Goal: Task Accomplishment & Management: Use online tool/utility

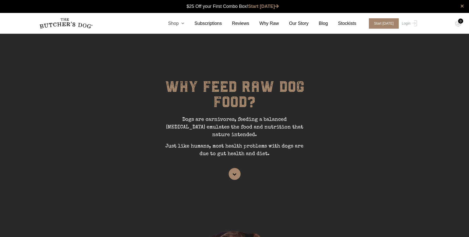
click at [184, 25] on icon at bounding box center [182, 23] width 6 height 5
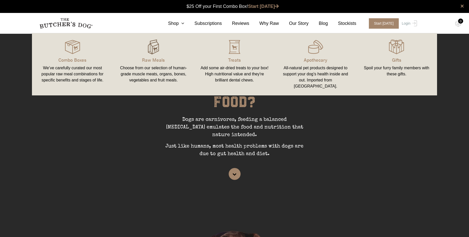
click at [155, 49] on img at bounding box center [153, 46] width 15 height 15
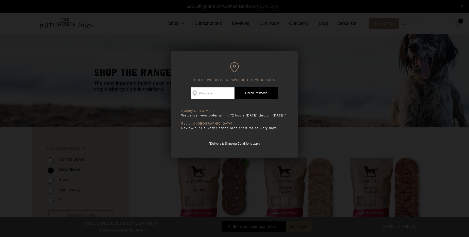
click at [216, 95] on input "Check Availability At" at bounding box center [213, 93] width 44 height 12
type input "2147"
click at [253, 94] on link "Check Postcode" at bounding box center [257, 93] width 44 height 12
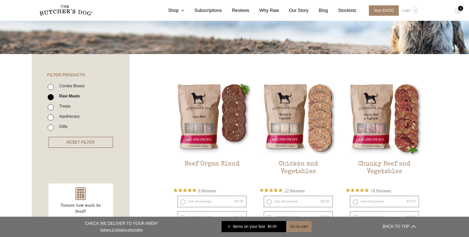
scroll to position [84, 0]
